Goal: Find specific page/section: Find specific page/section

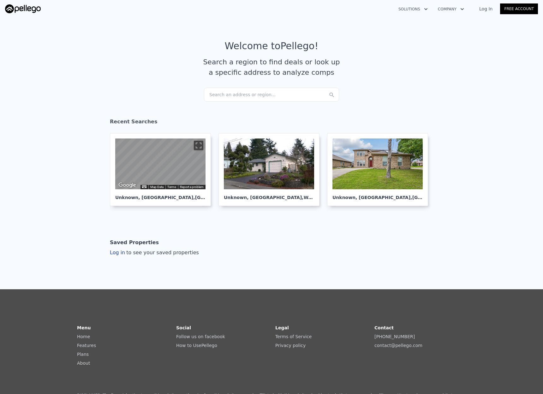
click at [442, 300] on div "Contact [PHONE_NUMBER] contact@ pellego .com" at bounding box center [420, 346] width 92 height 44
click at [436, 248] on section "Saved Properties Log in to see your saved properties" at bounding box center [271, 246] width 543 height 61
click at [494, 217] on section "Saved Properties Log in to see your saved properties" at bounding box center [271, 246] width 543 height 61
click at [283, 92] on div "Search an address or region..." at bounding box center [271, 95] width 135 height 14
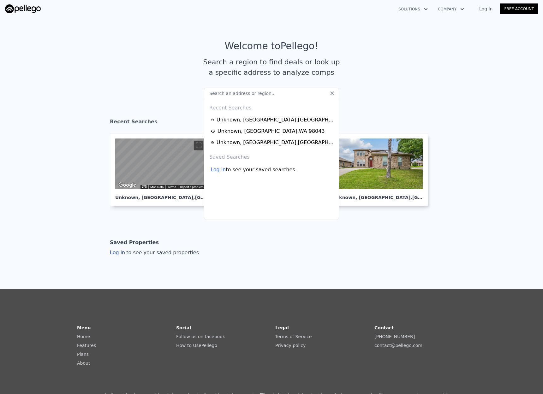
click at [250, 97] on input "text" at bounding box center [271, 93] width 135 height 11
click at [358, 93] on section "Welcome to Pellego ! Search a region to find deals or look up a specific addres…" at bounding box center [271, 64] width 543 height 98
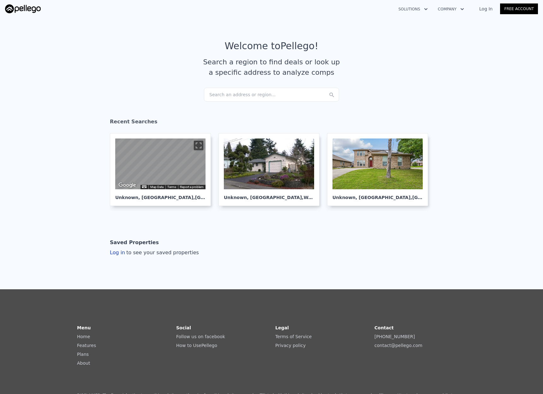
click at [275, 94] on div "Search an address or region..." at bounding box center [271, 95] width 135 height 14
click at [356, 93] on section "Welcome to Pellego ! Search a region to find deals or look up a specific addres…" at bounding box center [271, 64] width 543 height 98
click at [282, 92] on div "Search an address or region..." at bounding box center [271, 95] width 135 height 14
click at [388, 89] on section "Welcome to Pellego ! Search a region to find deals or look up a specific addres…" at bounding box center [271, 64] width 543 height 98
drag, startPoint x: 472, startPoint y: 354, endPoint x: 488, endPoint y: 325, distance: 32.9
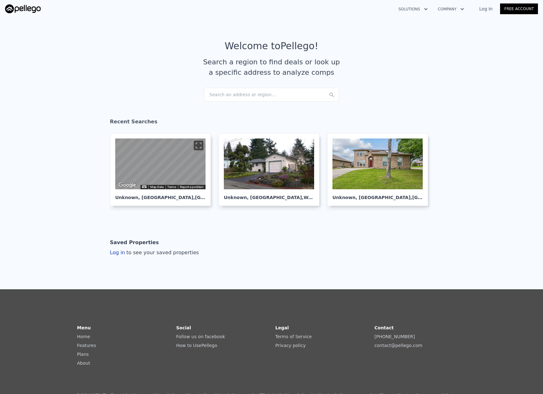
click at [266, 102] on section "Welcome to Pellego ! Search a region to find deals or look up a specific addres…" at bounding box center [271, 64] width 543 height 98
click at [265, 97] on div "Search an address or region..." at bounding box center [271, 95] width 135 height 14
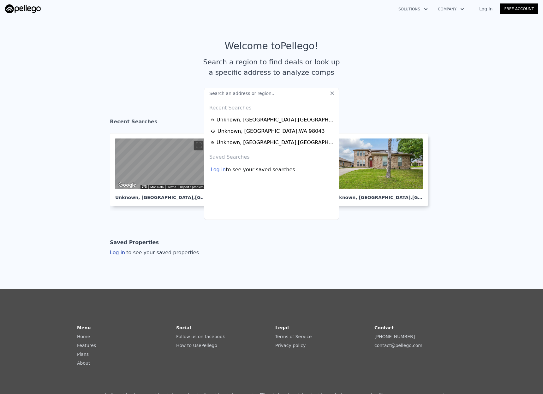
click at [266, 95] on input "text" at bounding box center [271, 93] width 135 height 11
click at [272, 97] on input "text" at bounding box center [271, 93] width 135 height 11
click at [282, 93] on input "text" at bounding box center [271, 93] width 135 height 11
drag, startPoint x: 372, startPoint y: 95, endPoint x: 364, endPoint y: 95, distance: 8.2
click at [372, 95] on section "Welcome to Pellego ! Search a region to find deals or look up a specific addres…" at bounding box center [271, 64] width 543 height 98
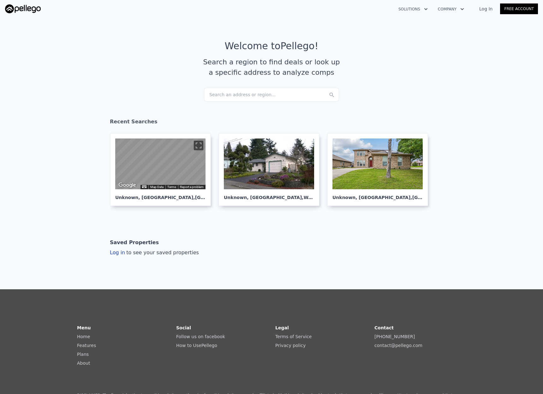
click at [300, 89] on div "Search an address or region..." at bounding box center [271, 95] width 135 height 14
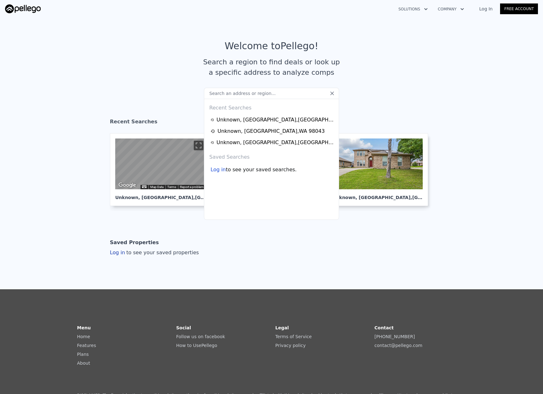
drag, startPoint x: 376, startPoint y: 102, endPoint x: 285, endPoint y: 92, distance: 92.0
click at [369, 106] on section "Welcome to Pellego ! Search a region to find deals or look up a specific addres…" at bounding box center [271, 64] width 543 height 98
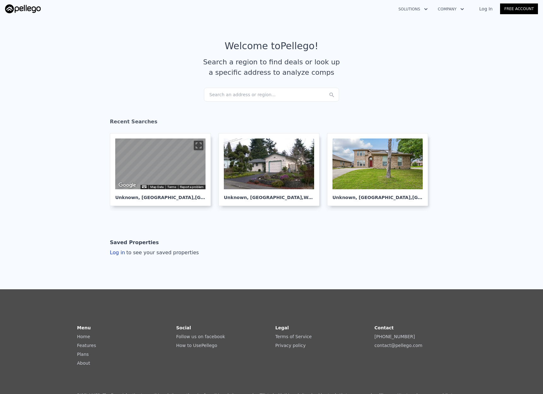
click at [281, 92] on div "Search an address or region..." at bounding box center [271, 95] width 135 height 14
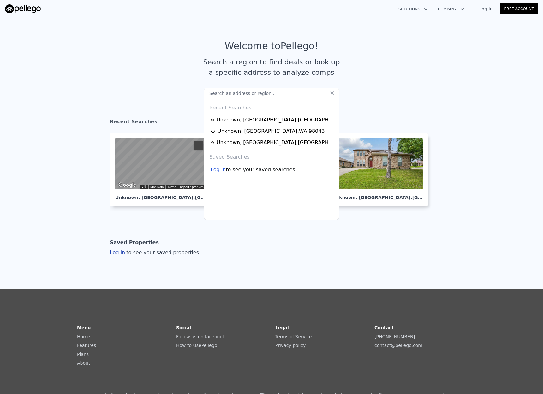
click at [370, 99] on section "Welcome to Pellego ! Search a region to find deals or look up a specific addres…" at bounding box center [271, 64] width 543 height 98
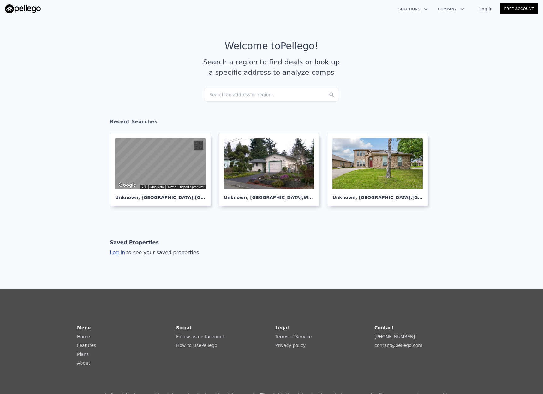
click at [293, 93] on div "Search an address or region..." at bounding box center [271, 95] width 135 height 14
click at [360, 98] on section "Welcome to Pellego ! Search a region to find deals or look up a specific addres…" at bounding box center [271, 64] width 543 height 98
click at [279, 91] on div "Search an address or region..." at bounding box center [271, 95] width 135 height 14
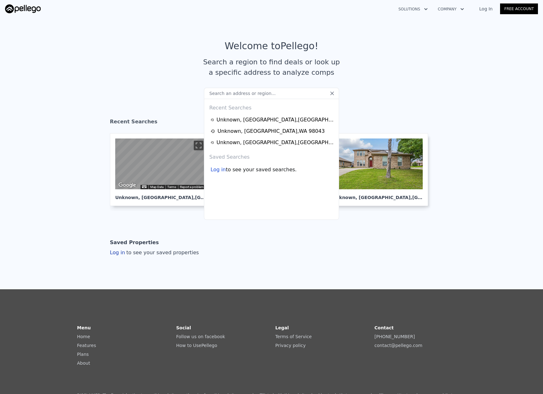
drag, startPoint x: 381, startPoint y: 103, endPoint x: 352, endPoint y: 101, distance: 28.8
click at [383, 104] on section "Welcome to Pellego ! Search a region to find deals or look up a specific addres…" at bounding box center [271, 64] width 543 height 98
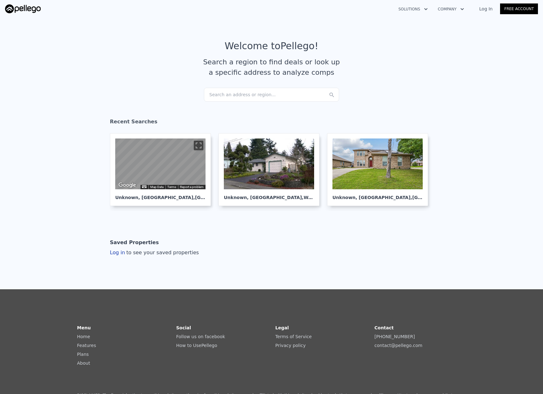
click at [310, 98] on div "Search an address or region..." at bounding box center [271, 95] width 135 height 14
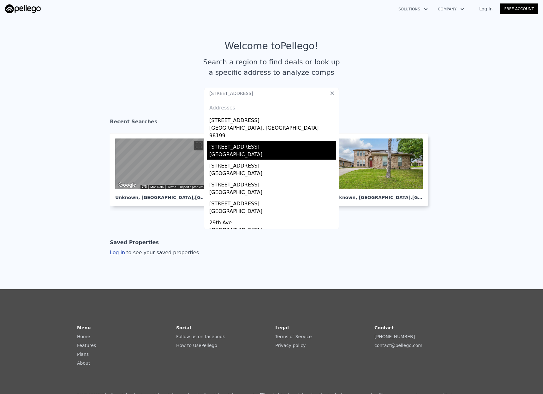
type input "[STREET_ADDRESS]"
click at [243, 151] on div "[GEOGRAPHIC_DATA]" at bounding box center [272, 155] width 127 height 9
